Goal: Check status: Check status

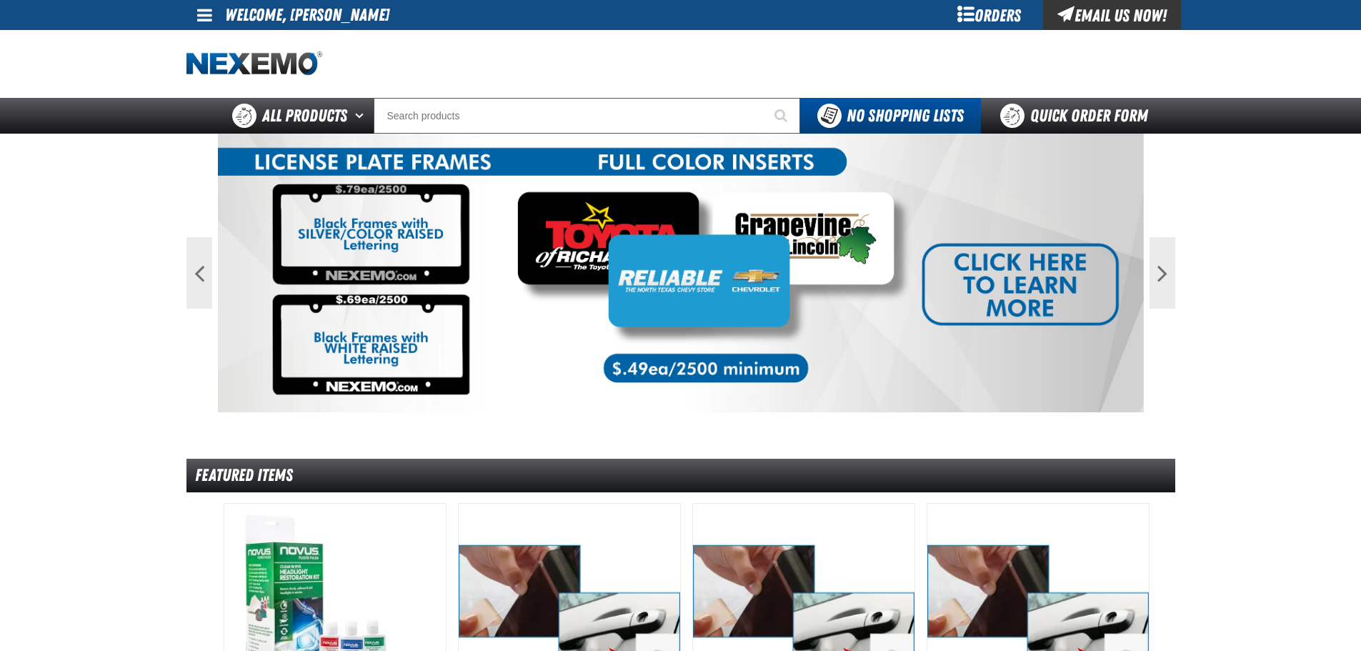
click at [987, 21] on div "Orders" at bounding box center [989, 15] width 107 height 30
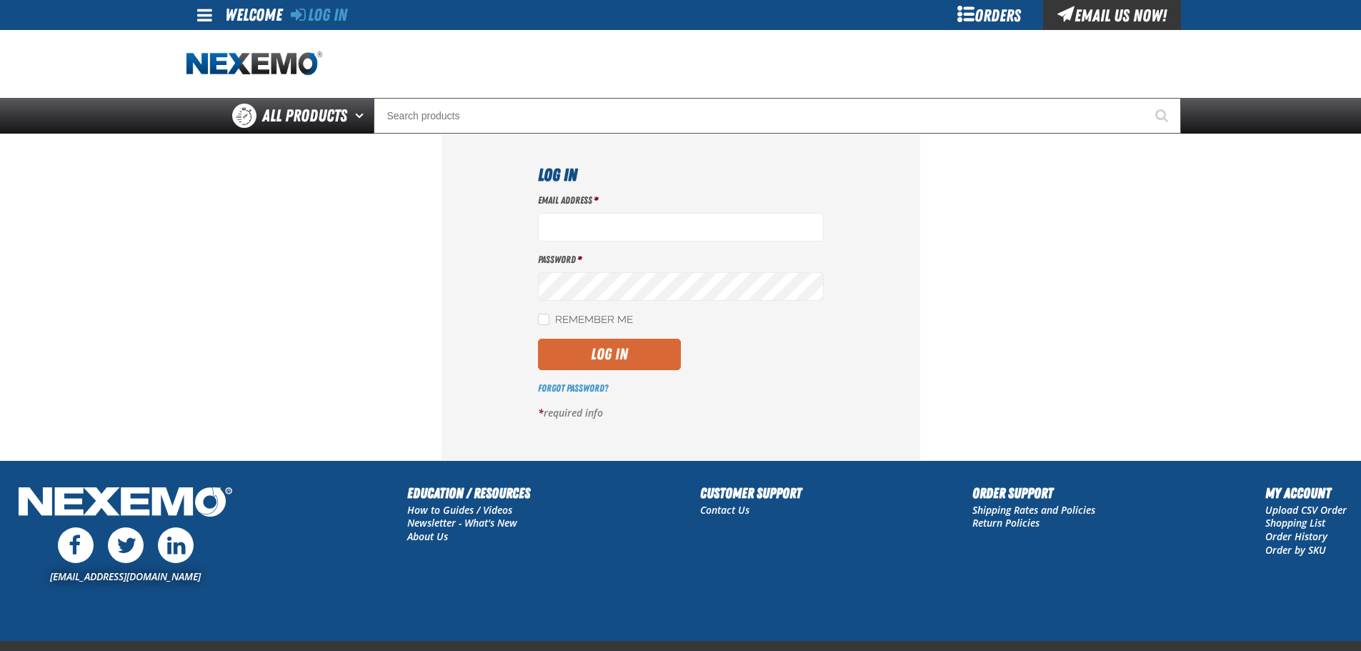
type input "mmagee@vtaig.com"
click at [614, 362] on button "Log In" at bounding box center [609, 354] width 143 height 31
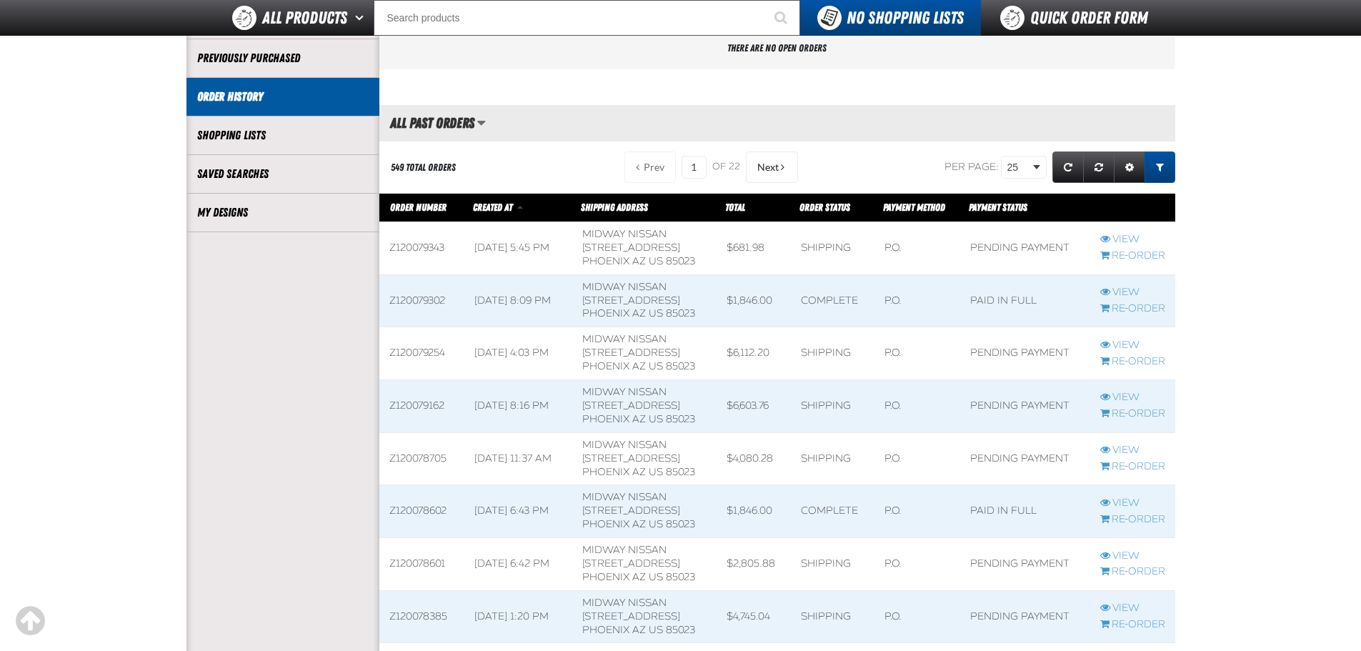
scroll to position [286, 0]
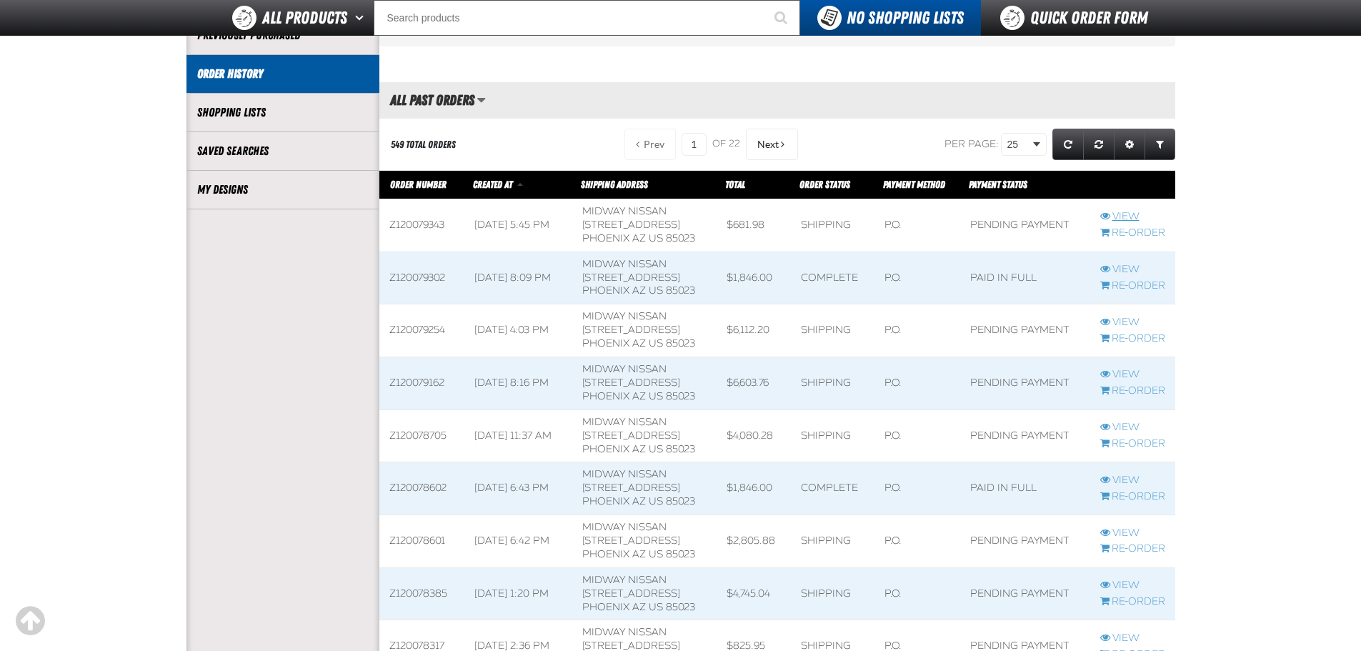
click at [1131, 216] on link "View" at bounding box center [1132, 217] width 65 height 14
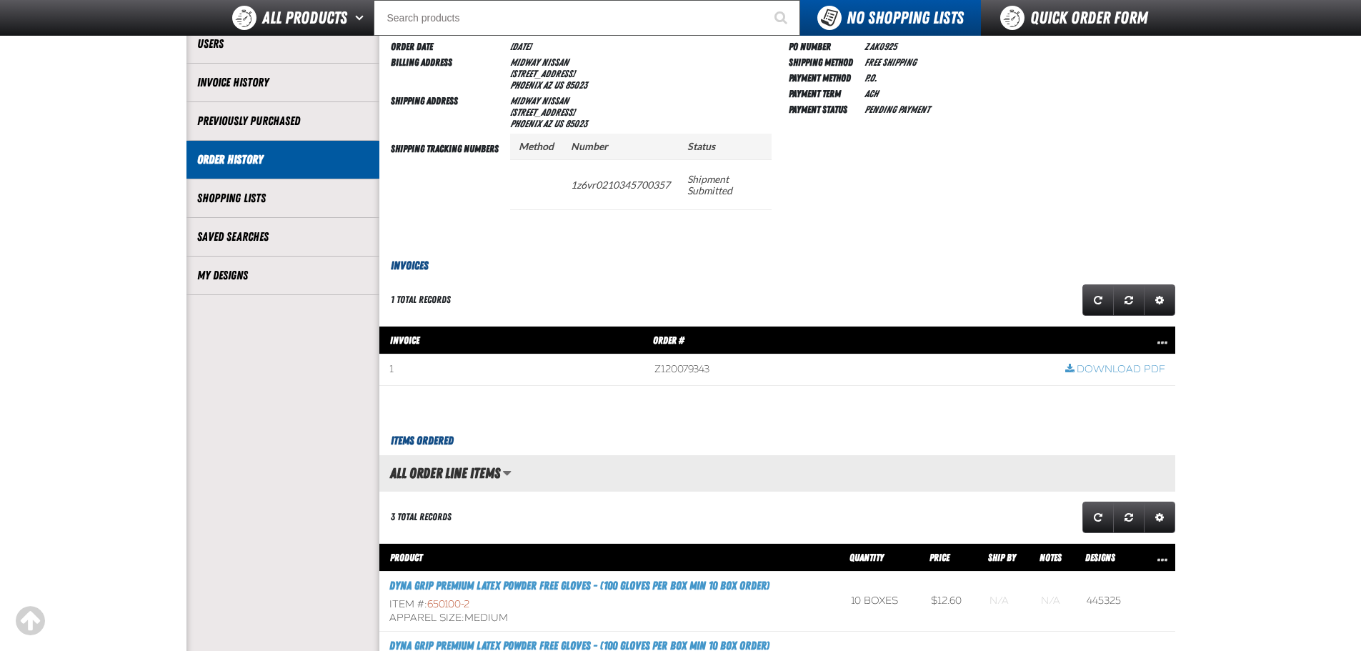
scroll to position [143, 0]
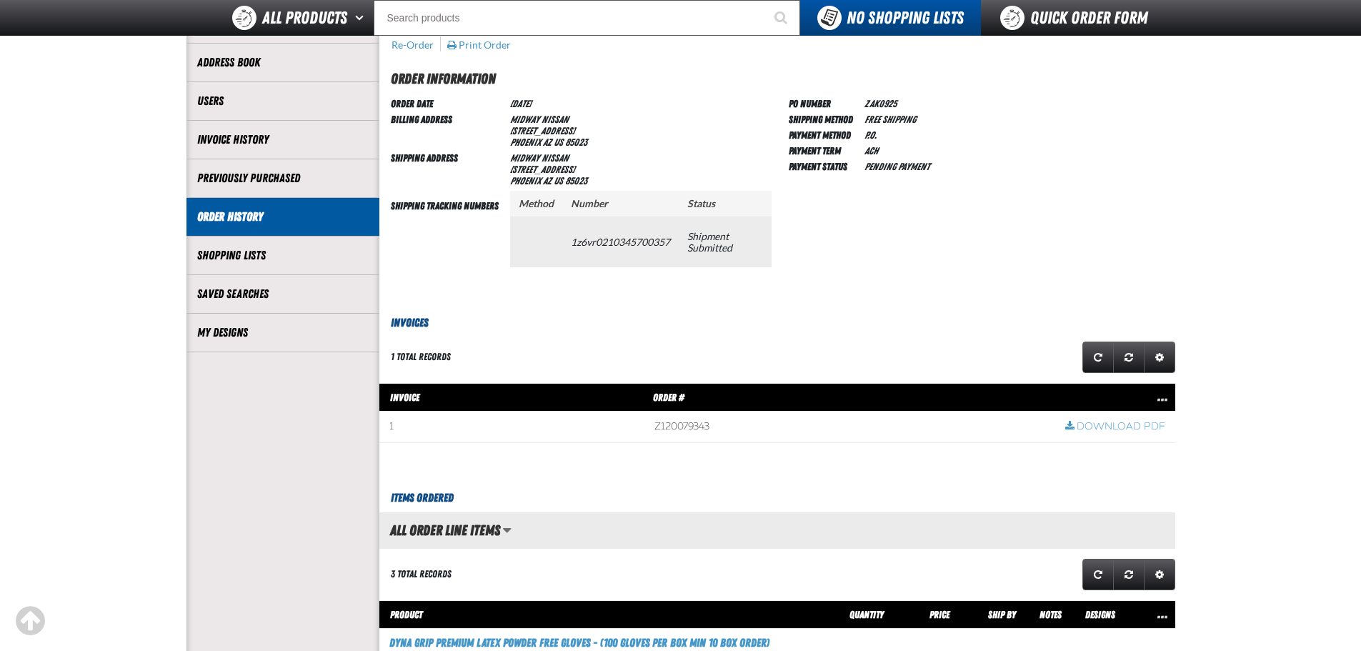
click at [641, 245] on td "1z6vr0210345700357" at bounding box center [620, 241] width 116 height 50
copy td "1z6vr0210345700357"
